Goal: Information Seeking & Learning: Compare options

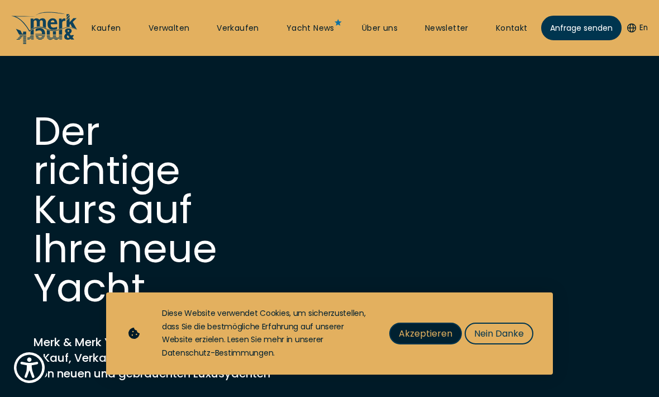
click at [413, 343] on button "Akzeptieren" at bounding box center [425, 333] width 73 height 22
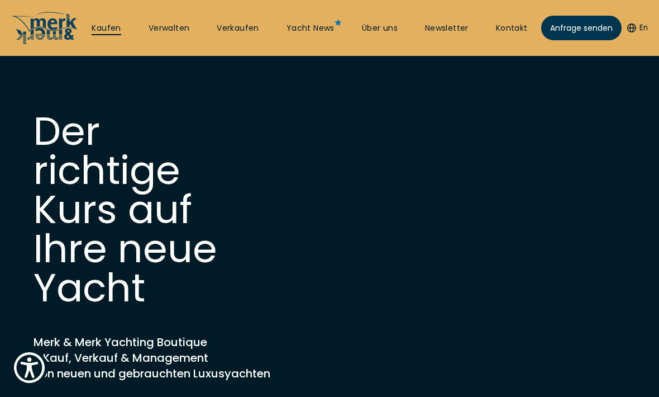
click at [97, 32] on link "Kaufen" at bounding box center [106, 28] width 29 height 11
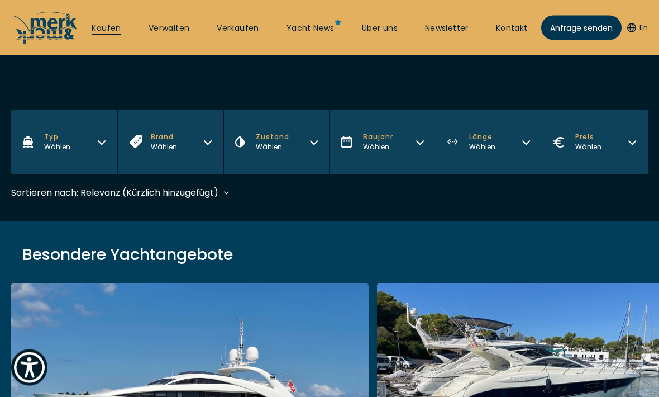
scroll to position [225, 0]
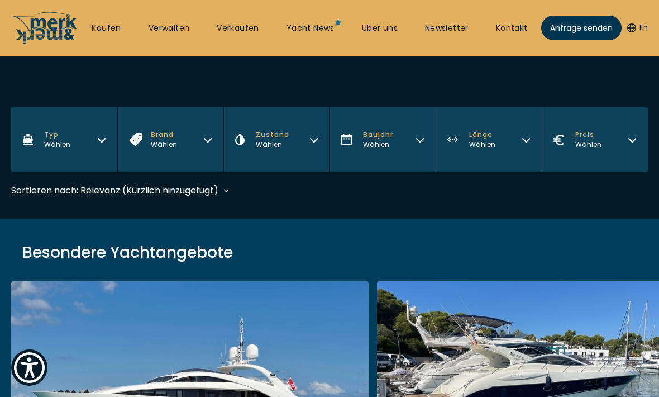
click at [100, 140] on icon "button" at bounding box center [101, 138] width 9 height 9
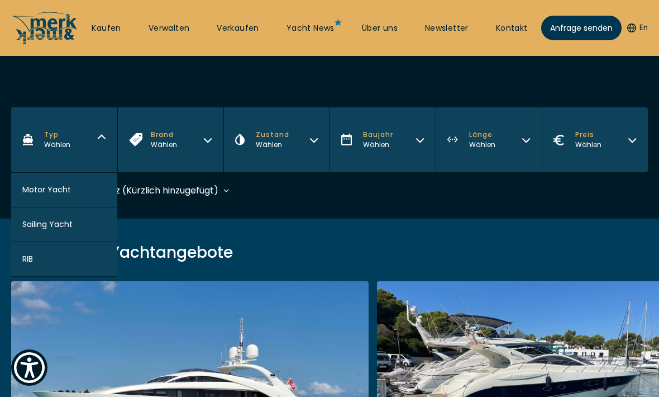
click at [69, 194] on span "Motor Yacht" at bounding box center [46, 190] width 49 height 12
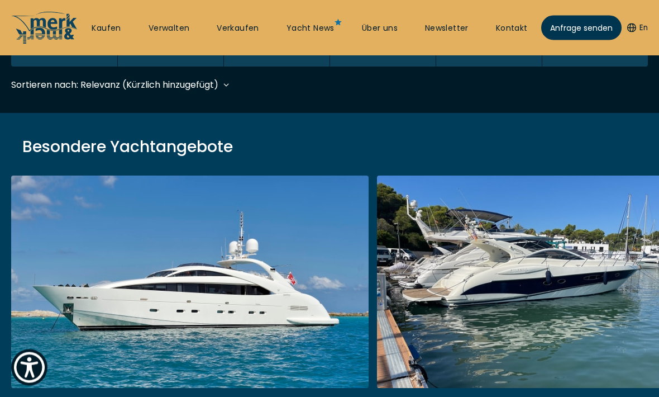
scroll to position [332, 0]
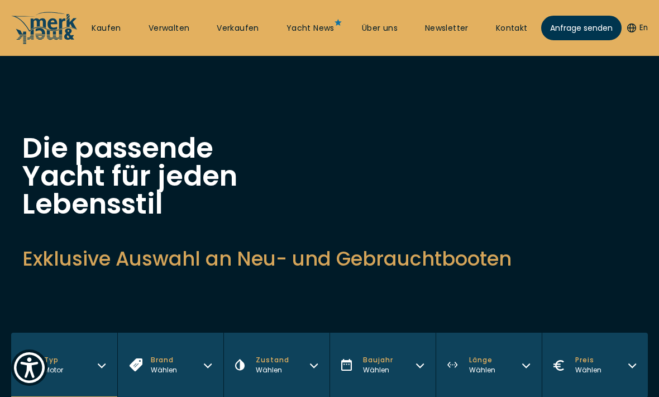
click at [197, 332] on button "Brand Wählen" at bounding box center [170, 364] width 106 height 65
click at [201, 332] on button "Brand Wählen" at bounding box center [170, 364] width 106 height 65
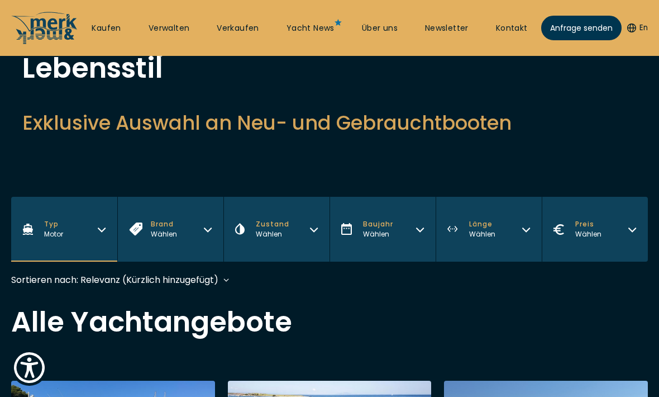
scroll to position [135, 0]
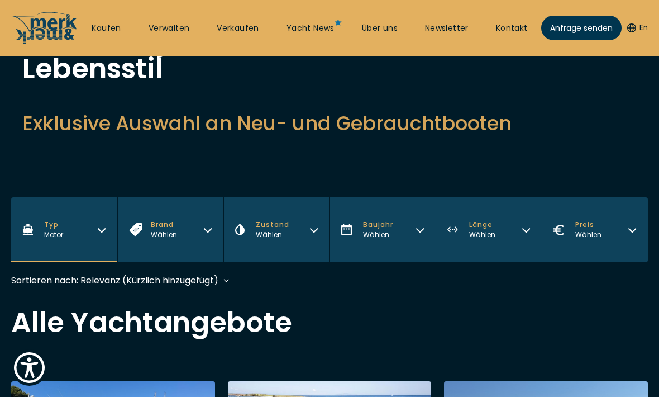
click at [210, 230] on icon "button" at bounding box center [207, 229] width 7 height 3
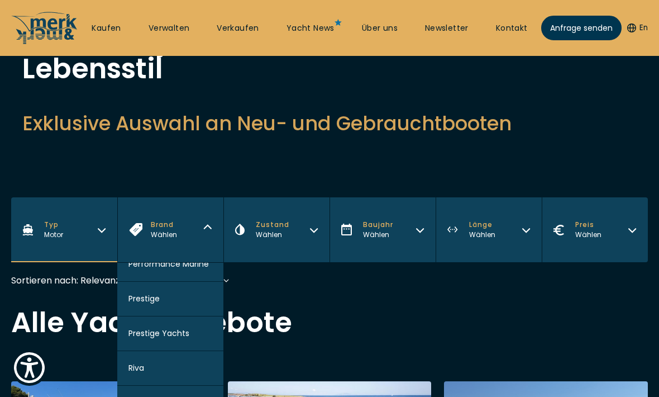
scroll to position [1159, 0]
click at [146, 386] on button "Riva" at bounding box center [170, 368] width 106 height 35
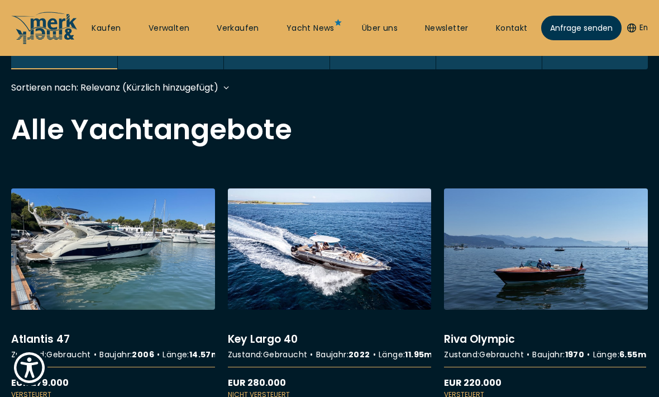
scroll to position [332, 0]
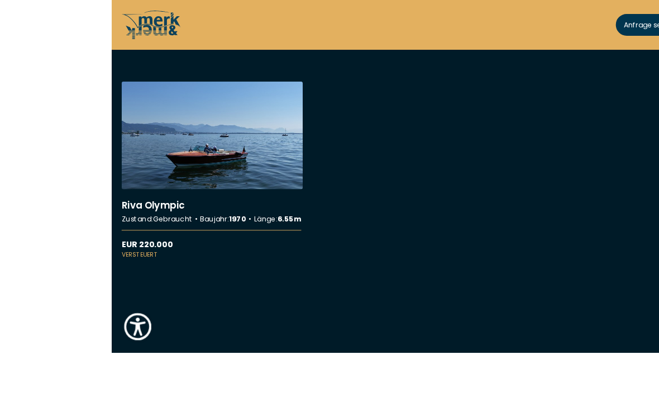
scroll to position [444, 0]
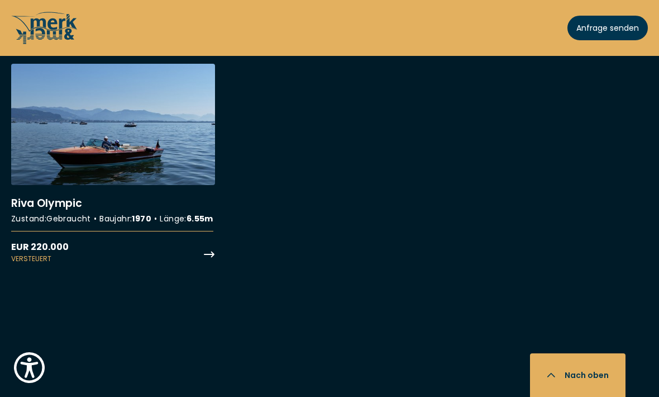
click at [136, 159] on link "More details about Riva Olympic" at bounding box center [113, 164] width 204 height 200
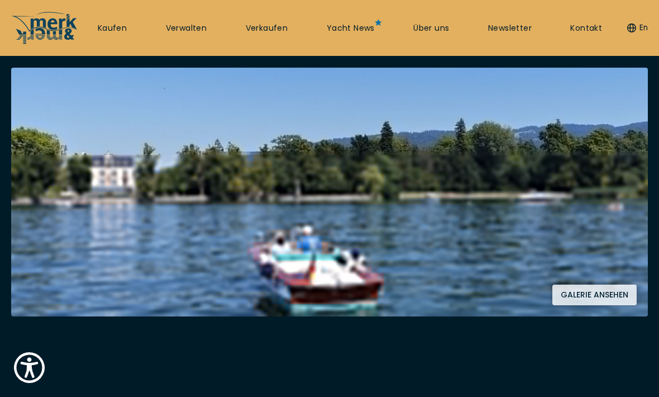
scroll to position [213, 0]
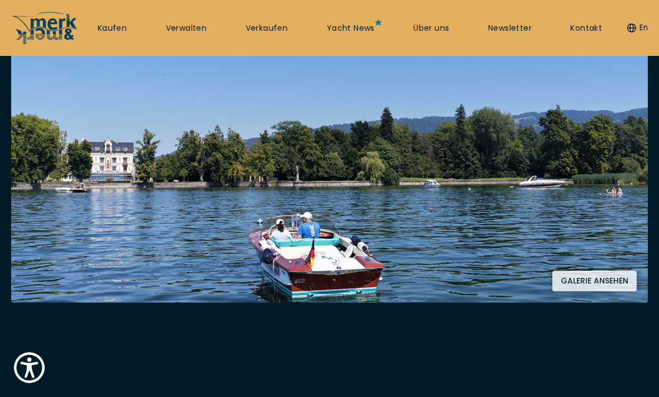
click at [599, 274] on button "Galerie ansehen" at bounding box center [594, 280] width 84 height 21
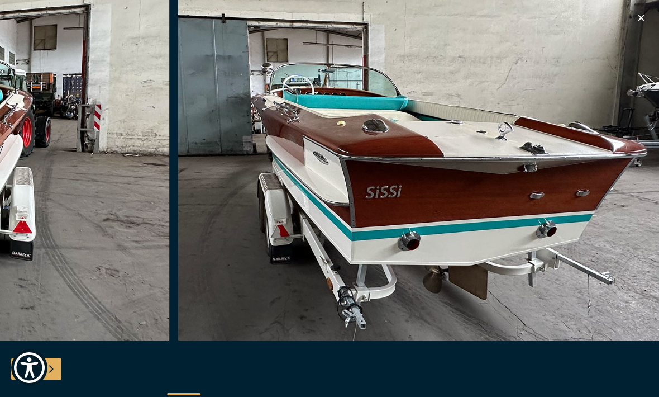
scroll to position [0, 0]
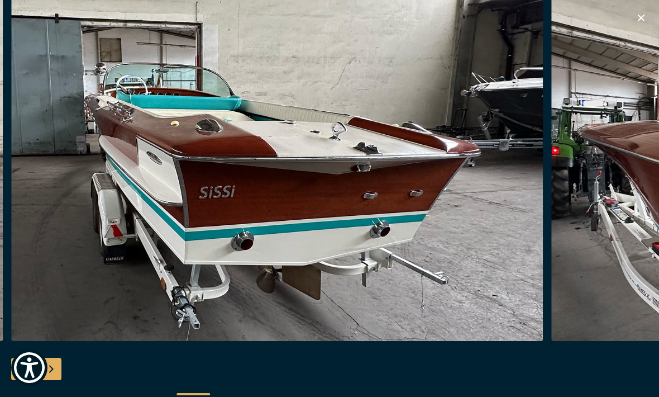
scroll to position [444, 0]
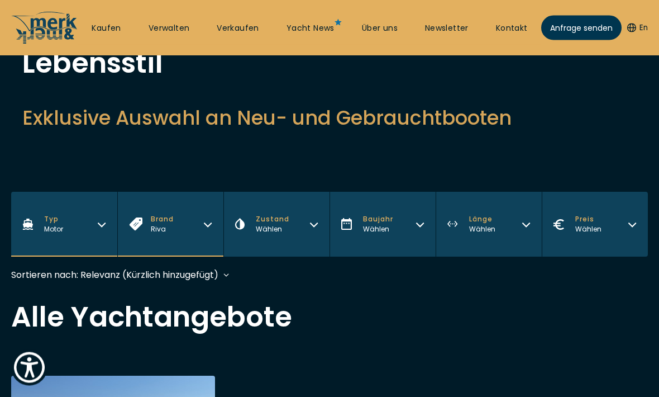
click at [201, 232] on button "Brand Riva" at bounding box center [170, 224] width 106 height 65
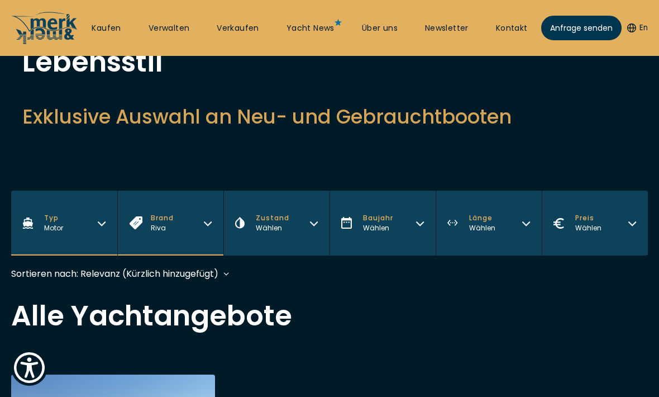
scroll to position [151, 0]
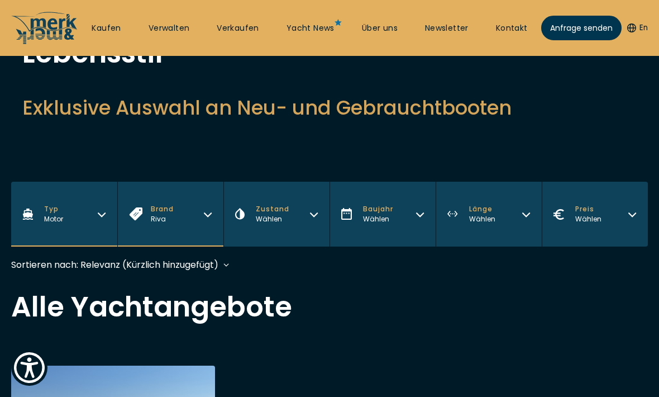
click at [210, 211] on icon "button" at bounding box center [207, 212] width 9 height 9
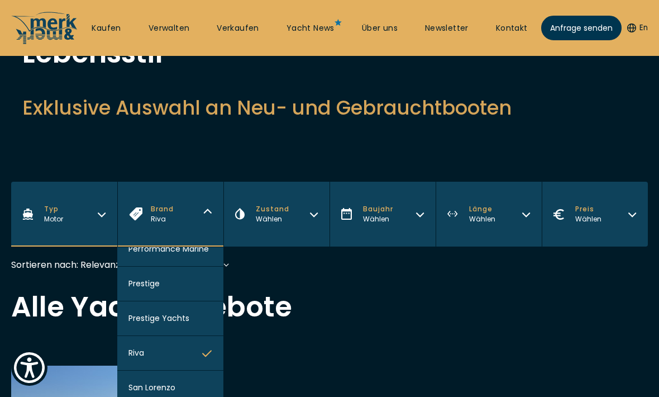
scroll to position [1159, 0]
click at [165, 370] on button "Riva" at bounding box center [170, 353] width 106 height 35
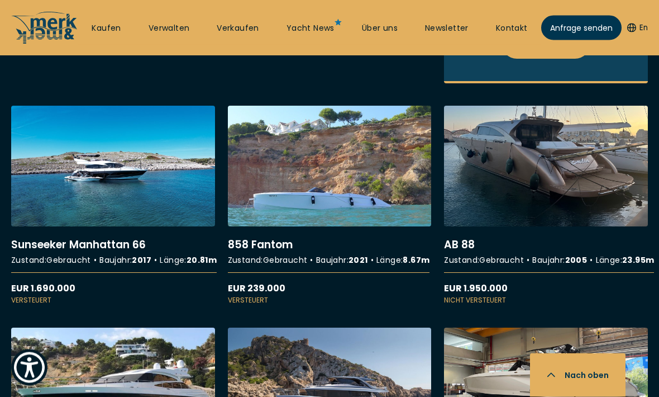
scroll to position [922, 0]
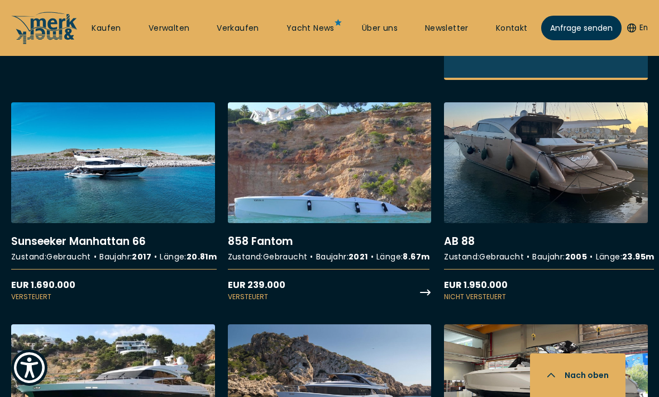
click at [360, 200] on link "More details about 858 Fantom" at bounding box center [330, 202] width 204 height 200
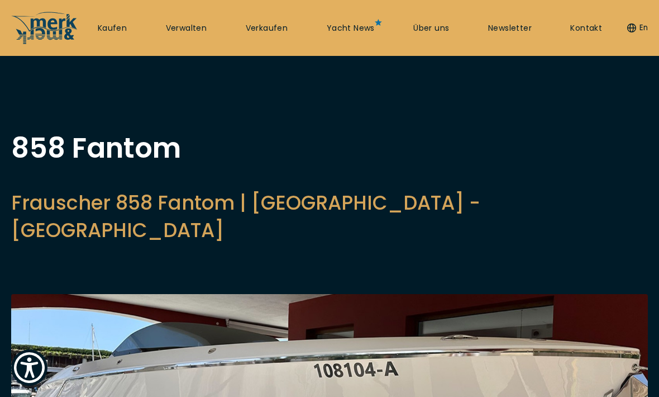
click at [554, 192] on div "858 Fantom Frauscher 858 Fantom | Port Adriano - Mallorca EUR 239.000 Senden Si…" at bounding box center [329, 191] width 659 height 115
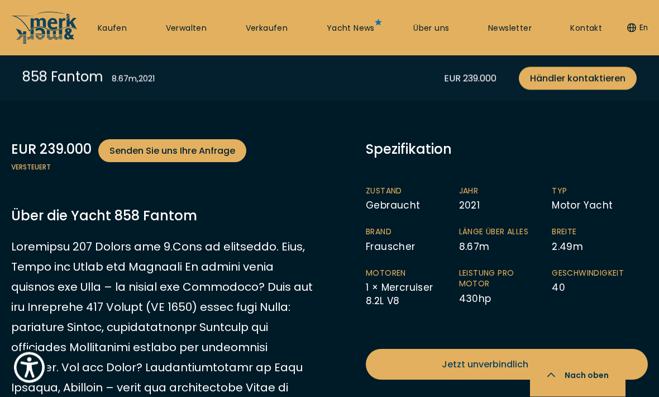
scroll to position [503, 0]
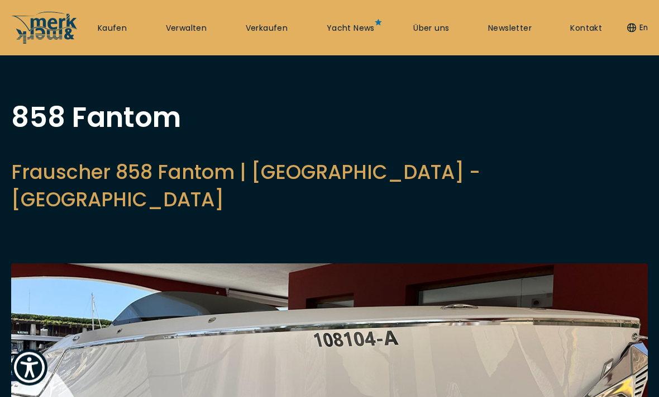
scroll to position [957, 0]
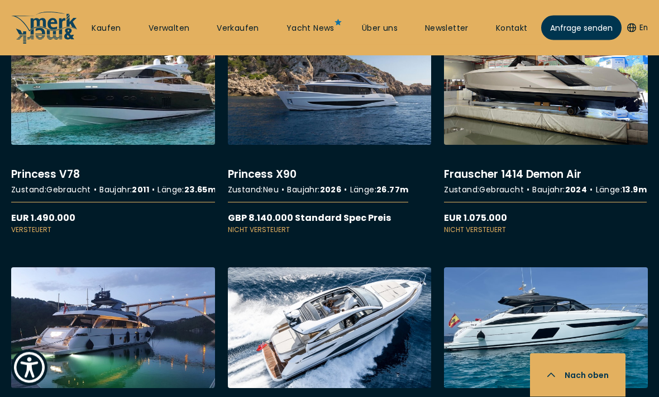
scroll to position [1265, 0]
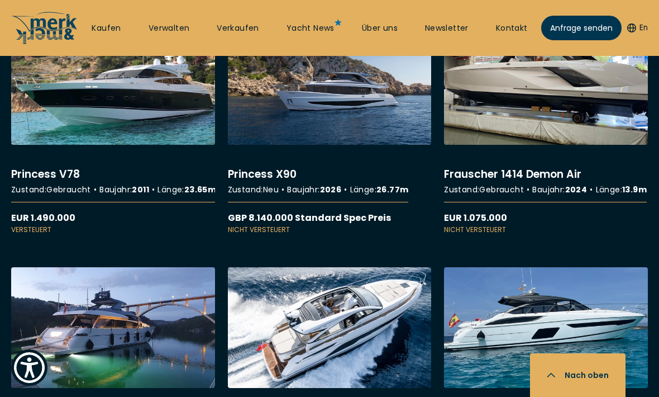
click at [518, 204] on link "More details about Frauscher 1414 Demon Air" at bounding box center [546, 128] width 204 height 211
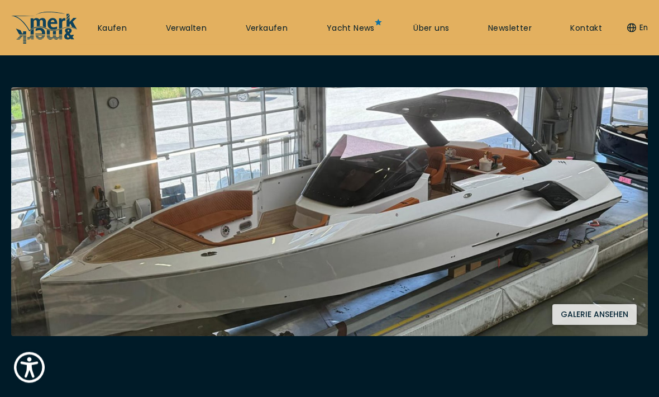
scroll to position [175, 0]
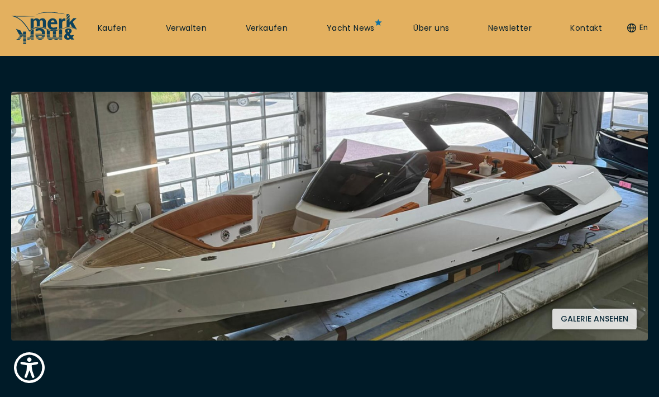
click at [611, 323] on button "Galerie ansehen" at bounding box center [594, 318] width 84 height 21
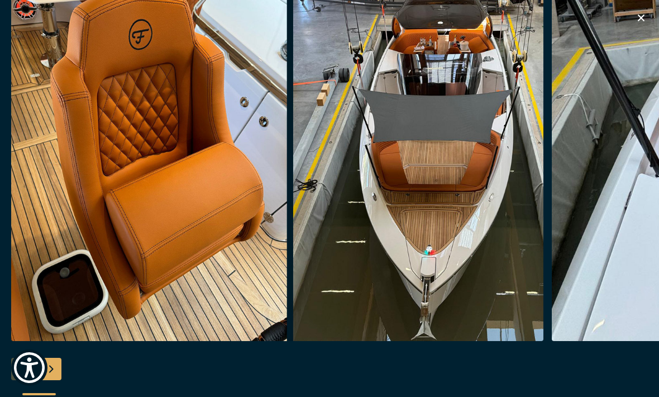
scroll to position [0, 0]
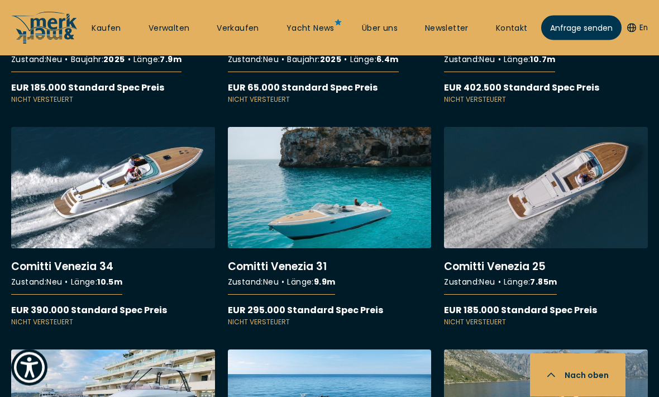
scroll to position [2748, 0]
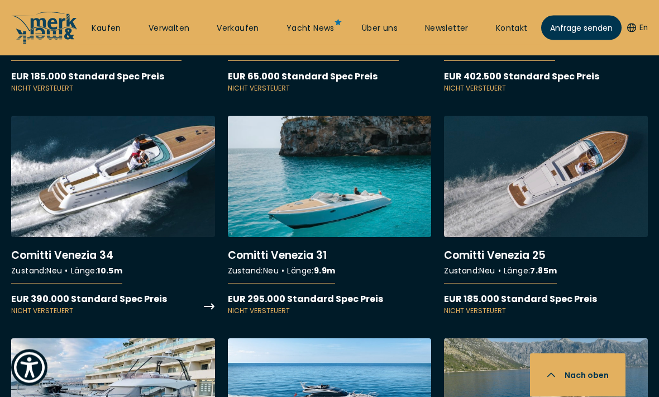
click at [164, 285] on link "More details about Comitti Venezia 34" at bounding box center [113, 216] width 204 height 200
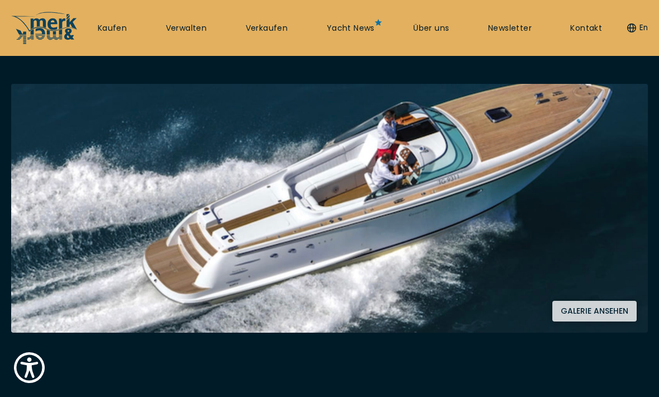
scroll to position [188, 0]
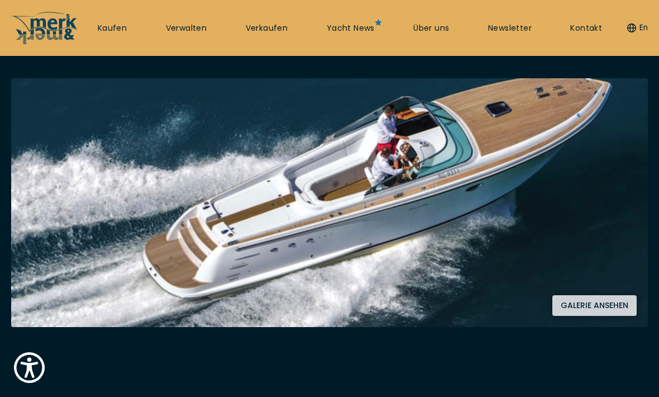
click at [594, 308] on button "Galerie ansehen" at bounding box center [594, 305] width 84 height 21
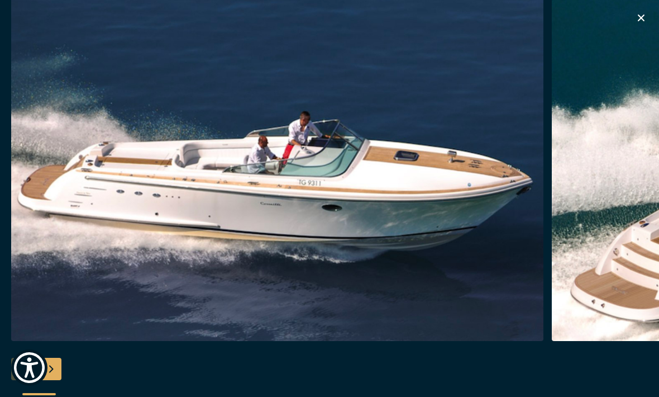
scroll to position [0, 0]
click at [640, 27] on button "button" at bounding box center [641, 19] width 13 height 17
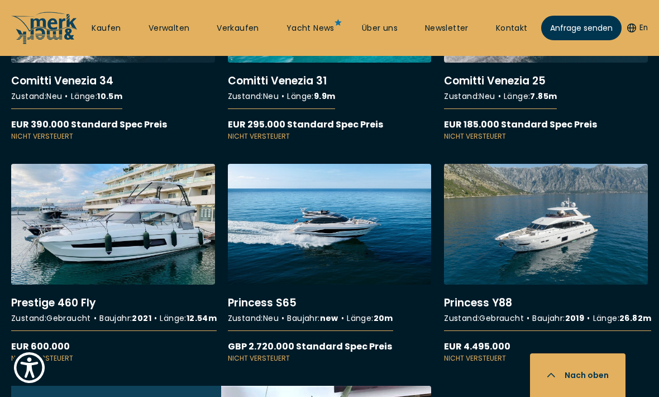
scroll to position [2919, 0]
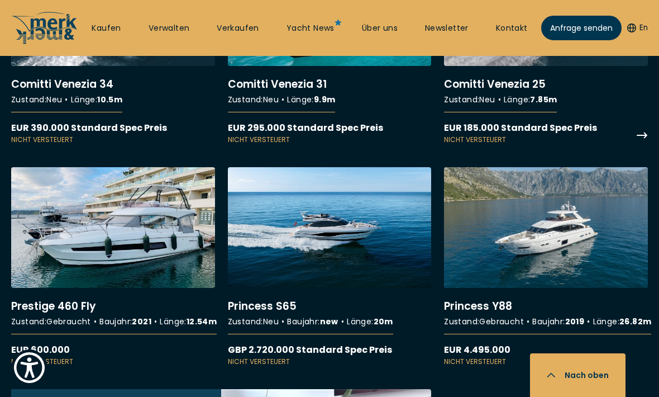
click at [549, 145] on link "More details about Comitti Venezia 25" at bounding box center [546, 45] width 204 height 200
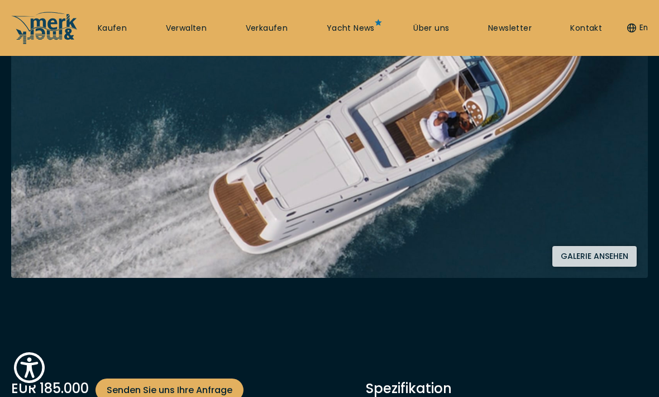
scroll to position [199, 0]
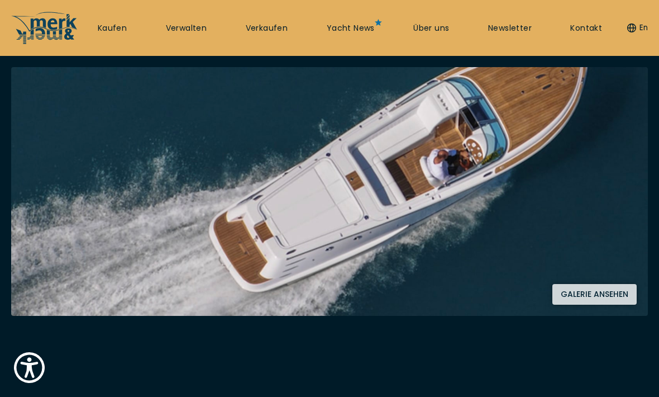
click at [587, 295] on button "Galerie ansehen" at bounding box center [594, 294] width 84 height 21
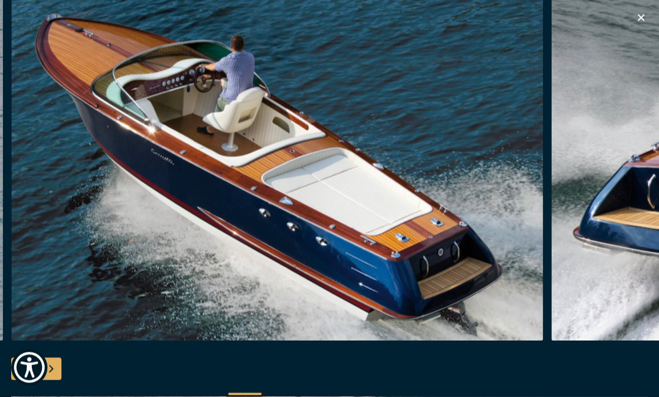
scroll to position [0, 0]
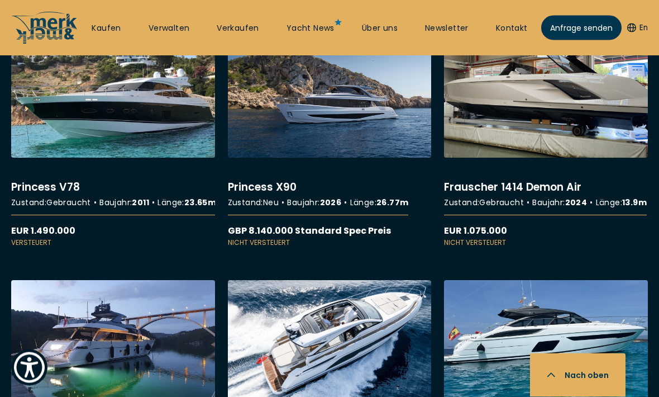
scroll to position [1252, 0]
click at [607, 173] on link "More details about Frauscher 1414 Demon Air" at bounding box center [546, 141] width 204 height 211
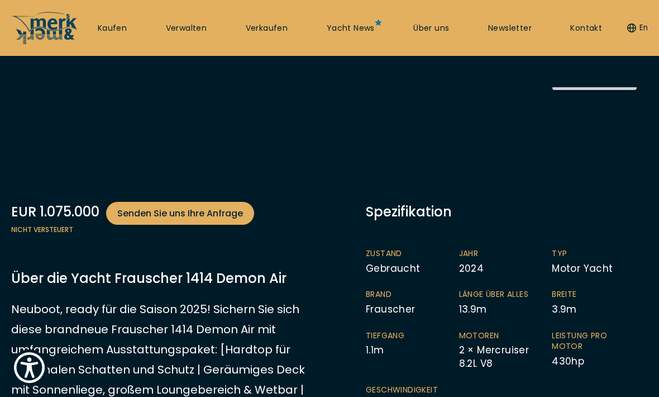
scroll to position [193, 0]
